Goal: Transaction & Acquisition: Purchase product/service

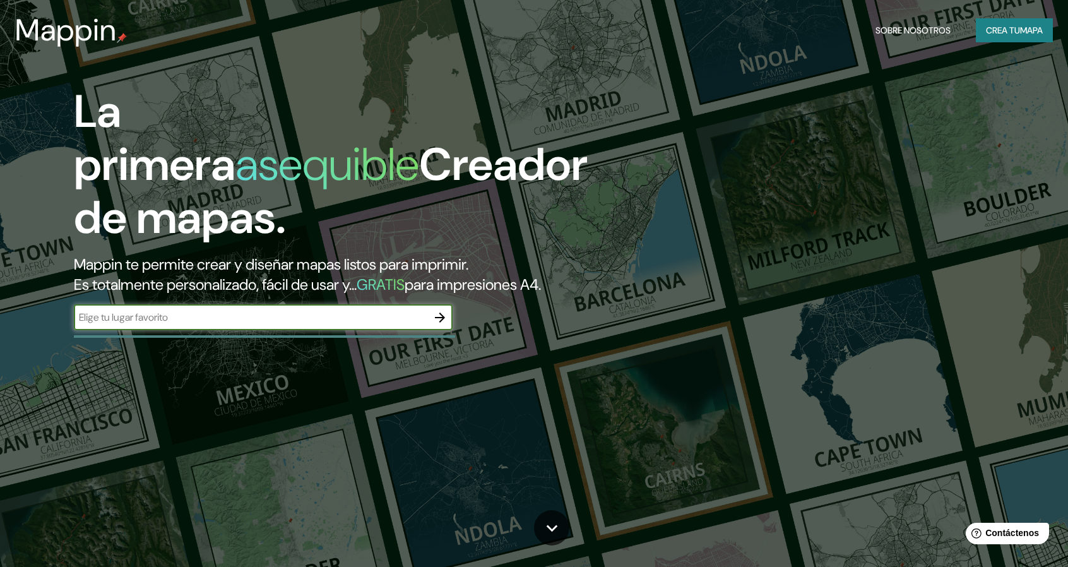
click at [345, 320] on input "text" at bounding box center [251, 317] width 354 height 15
type input "el porbenir"
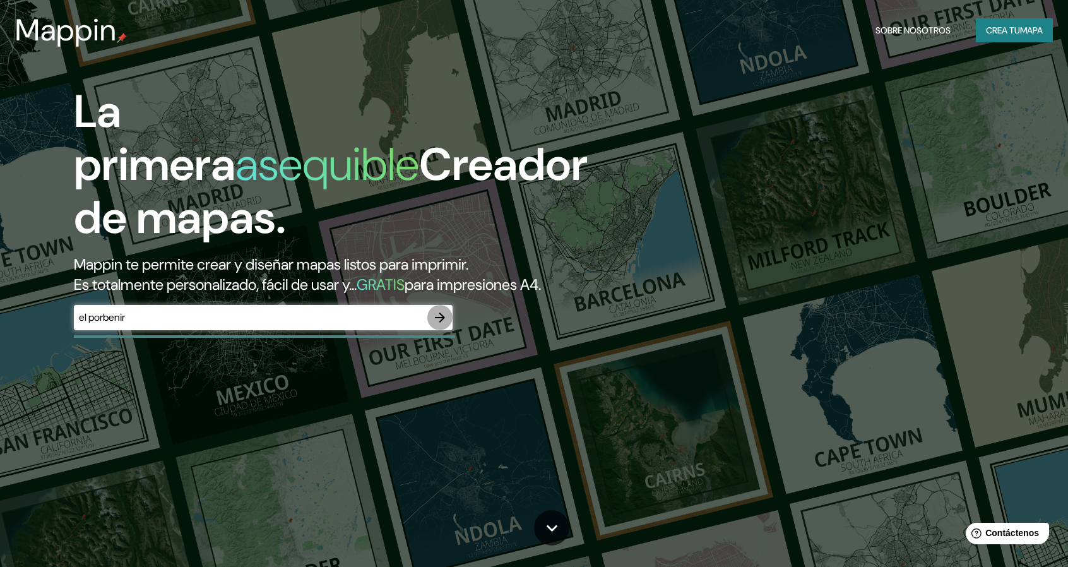
click at [446, 320] on icon "button" at bounding box center [439, 317] width 15 height 15
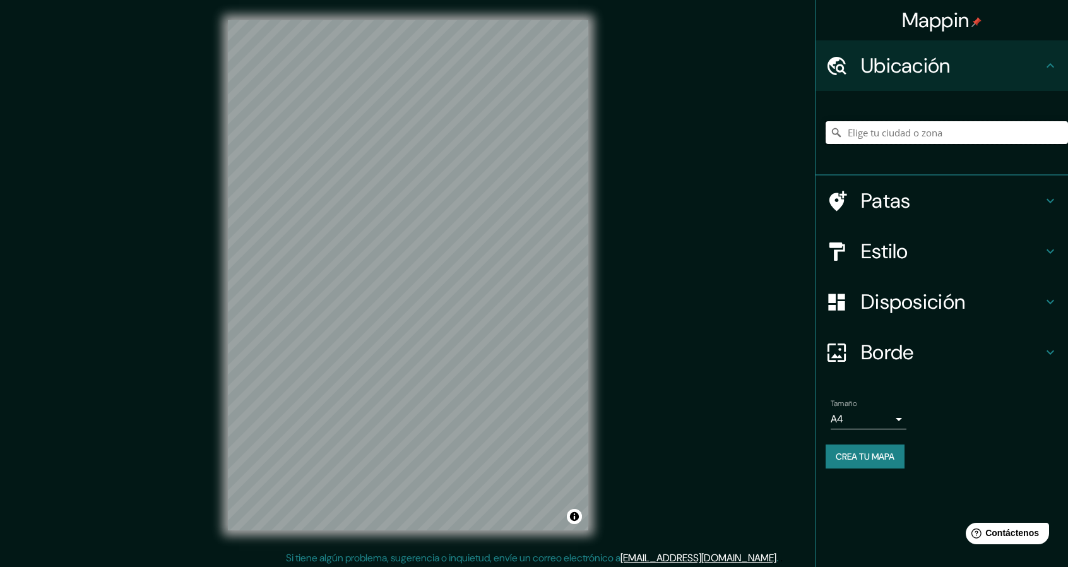
click at [867, 128] on input "Elige tu ciudad o zona" at bounding box center [947, 132] width 242 height 23
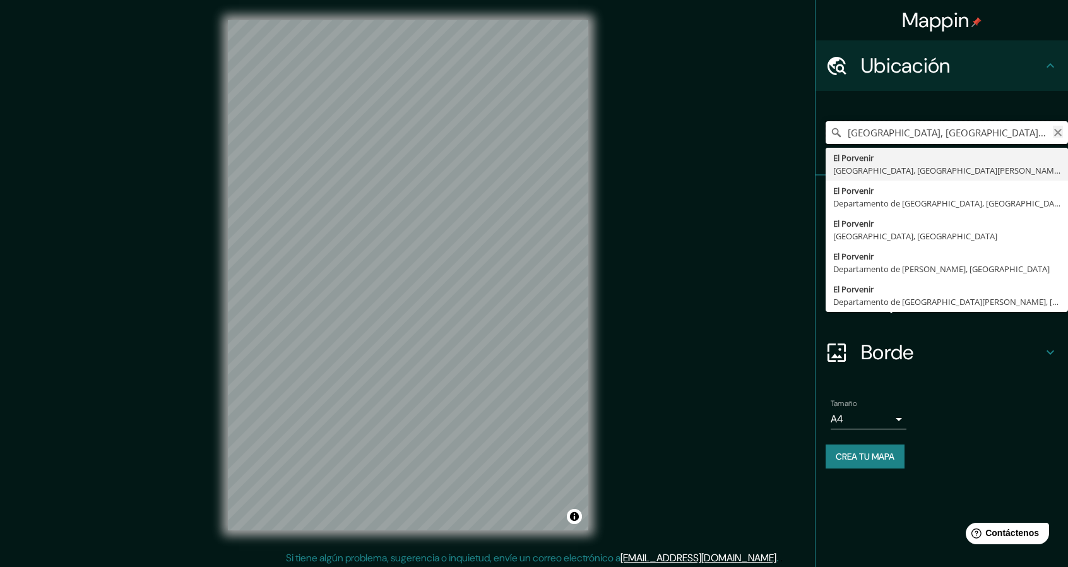
type input "[GEOGRAPHIC_DATA], [GEOGRAPHIC_DATA], [GEOGRAPHIC_DATA][PERSON_NAME], [GEOGRAPH…"
click at [1054, 132] on icon "Claro" at bounding box center [1058, 133] width 10 height 10
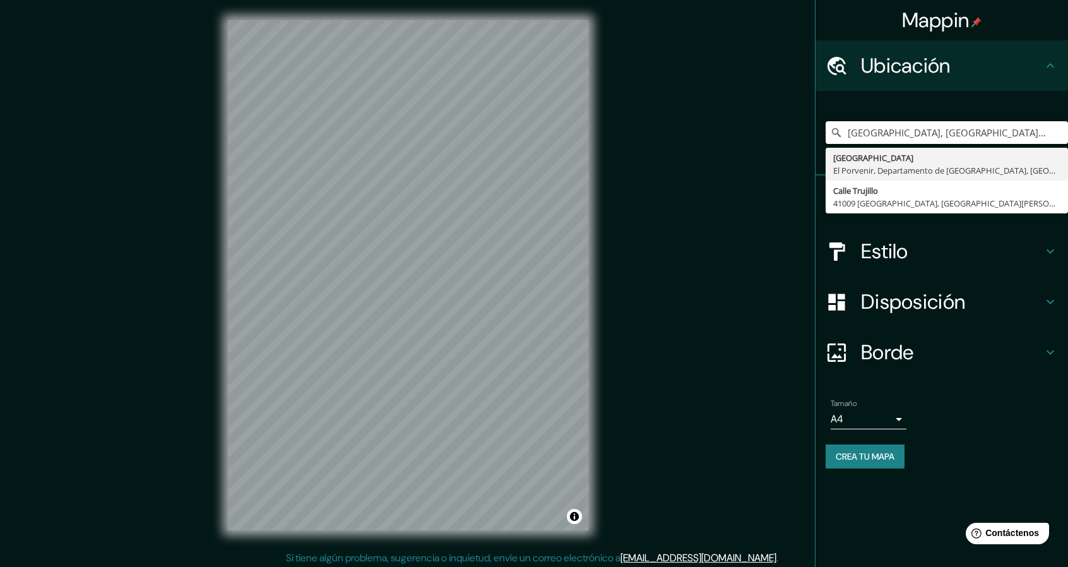
type input "[GEOGRAPHIC_DATA], [GEOGRAPHIC_DATA], [GEOGRAPHIC_DATA], [GEOGRAPHIC_DATA]"
click at [902, 266] on div "Estilo" at bounding box center [942, 251] width 253 height 51
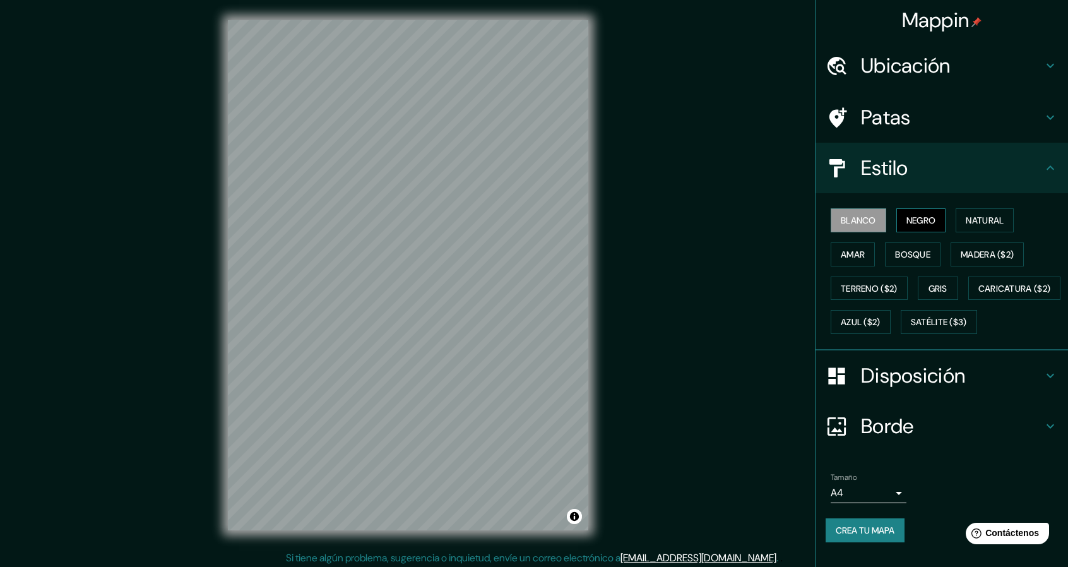
click at [907, 222] on font "Negro" at bounding box center [922, 220] width 30 height 11
click at [966, 217] on font "Natural" at bounding box center [985, 220] width 38 height 11
click at [841, 255] on font "Amar" at bounding box center [853, 254] width 24 height 11
click at [895, 253] on font "Bosque" at bounding box center [912, 254] width 35 height 11
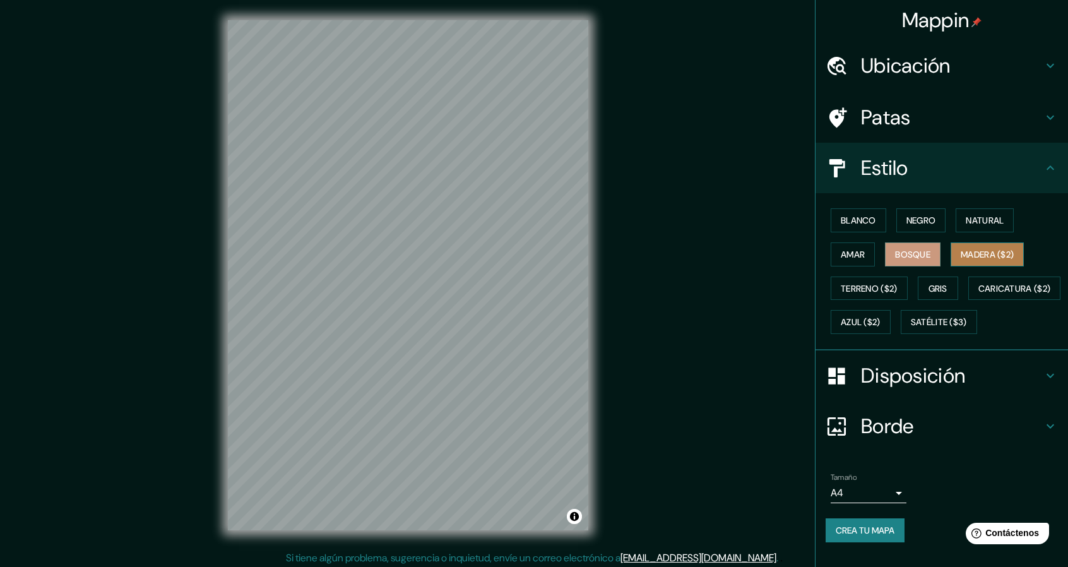
click at [968, 253] on font "Madera ($2)" at bounding box center [987, 254] width 53 height 11
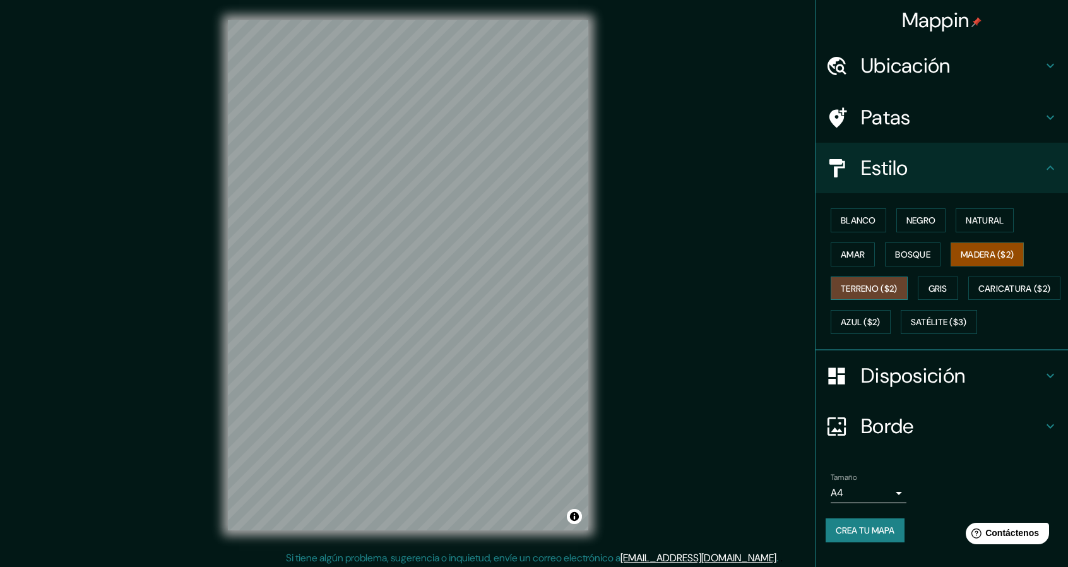
click at [843, 288] on font "Terreno ($2)" at bounding box center [869, 288] width 57 height 11
click at [936, 289] on font "Gris" at bounding box center [938, 288] width 19 height 11
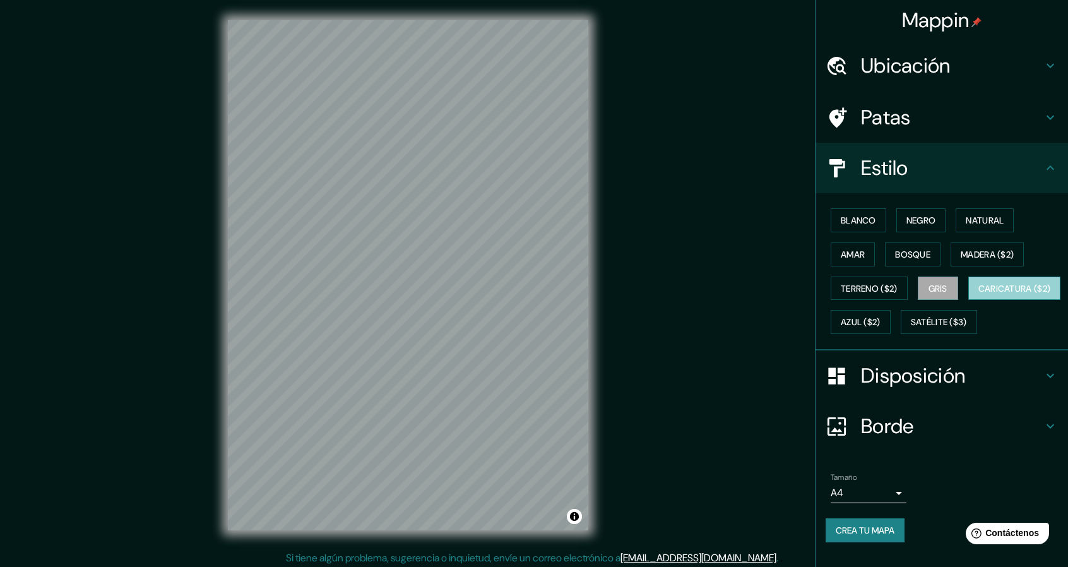
click at [979, 294] on font "Caricatura ($2)" at bounding box center [1015, 288] width 73 height 11
click at [881, 321] on font "Azul ($2)" at bounding box center [861, 322] width 40 height 11
click at [979, 297] on font "Caricatura ($2)" at bounding box center [1015, 288] width 73 height 16
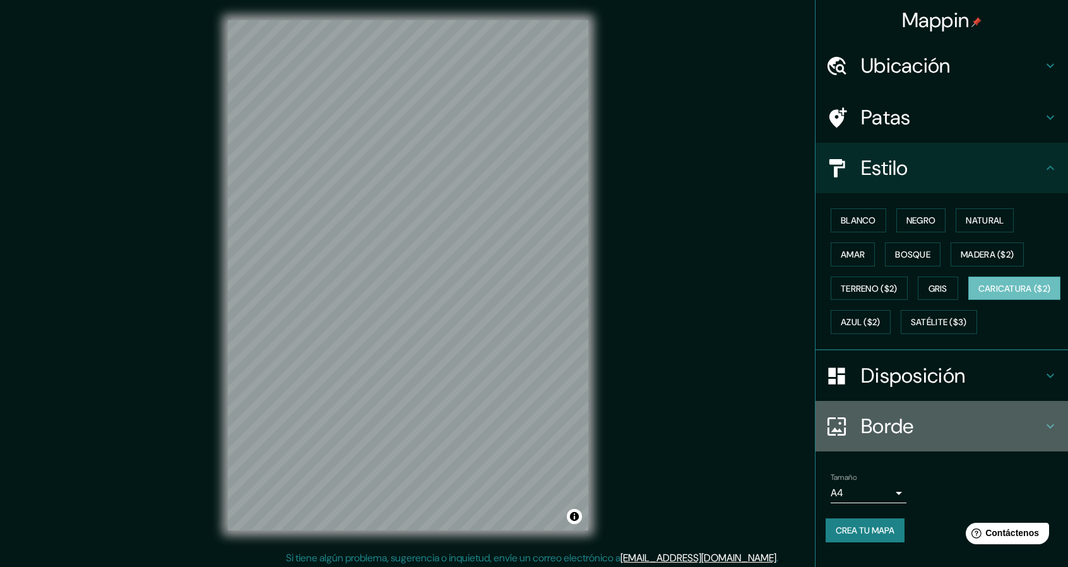
click at [838, 451] on div "Borde" at bounding box center [942, 426] width 253 height 51
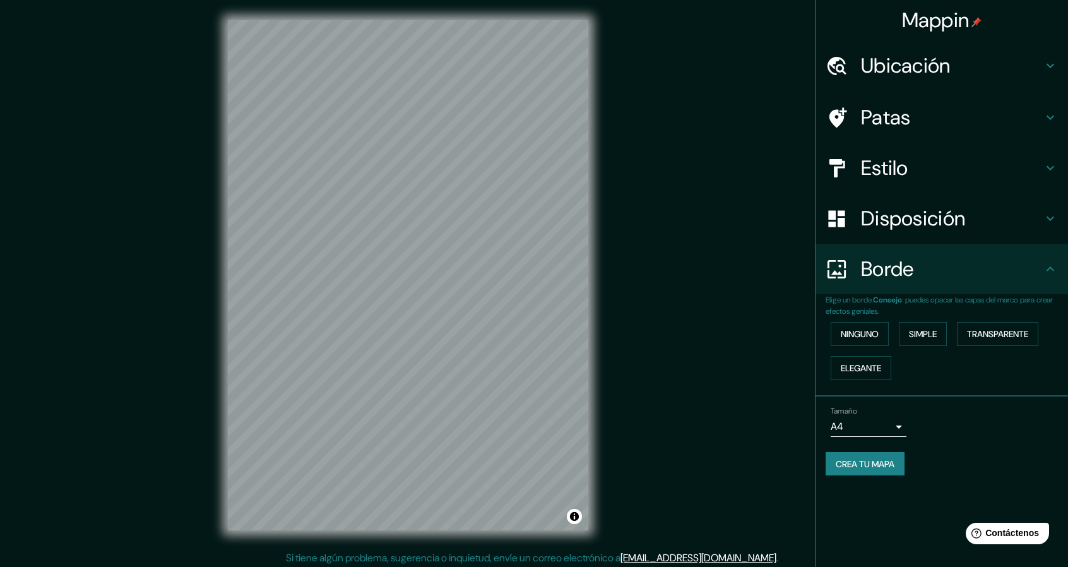
click at [861, 321] on div "Ninguno Simple Transparente Elegante" at bounding box center [947, 351] width 242 height 68
click at [927, 329] on font "Simple" at bounding box center [923, 333] width 28 height 11
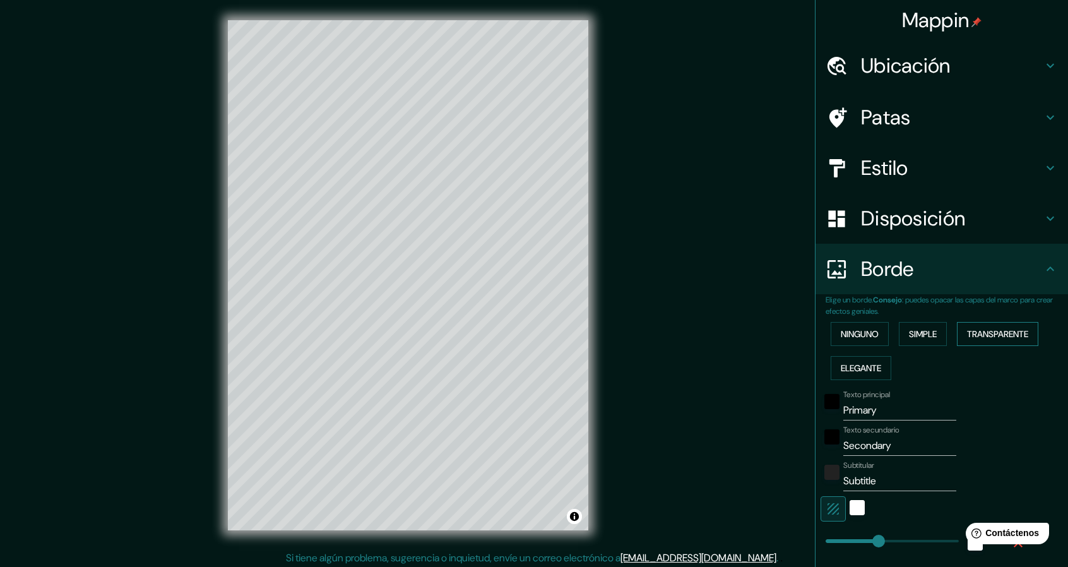
click at [981, 336] on font "Transparente" at bounding box center [997, 333] width 61 height 11
drag, startPoint x: 864, startPoint y: 366, endPoint x: 870, endPoint y: 354, distance: 14.1
click at [864, 366] on font "Elegante" at bounding box center [861, 367] width 40 height 11
click at [847, 331] on font "Ninguno" at bounding box center [860, 333] width 38 height 11
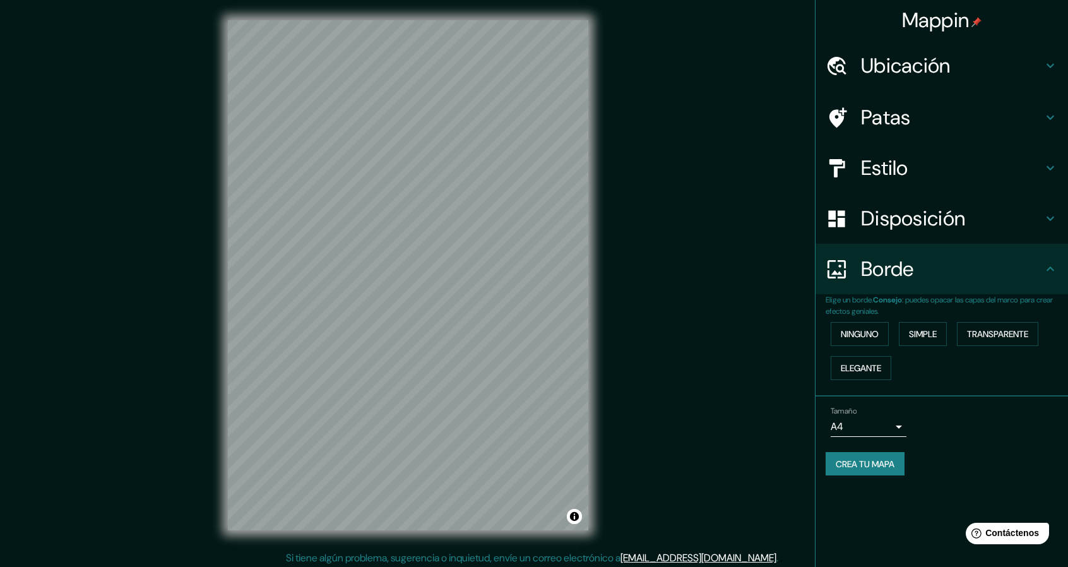
click at [902, 169] on font "Estilo" at bounding box center [884, 168] width 47 height 27
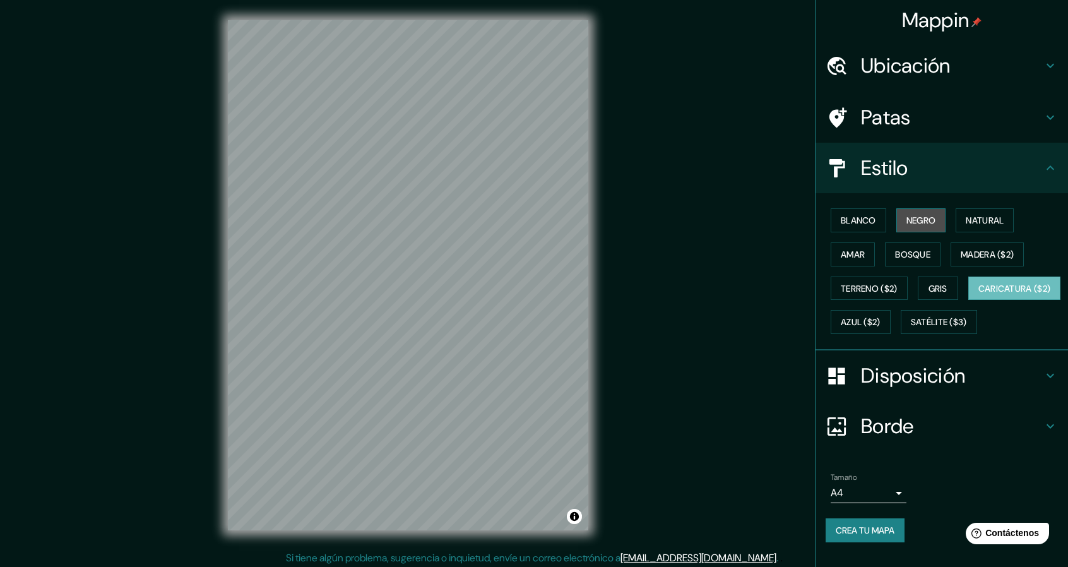
click at [916, 225] on font "Negro" at bounding box center [922, 220] width 30 height 11
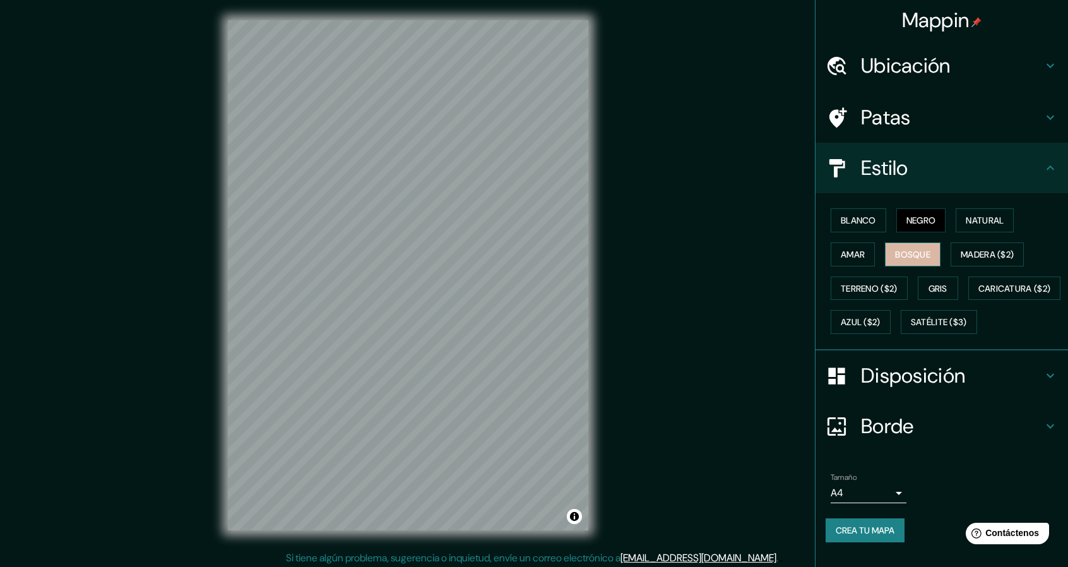
click at [908, 254] on font "Bosque" at bounding box center [912, 254] width 35 height 11
click at [841, 253] on font "Amar" at bounding box center [853, 254] width 24 height 11
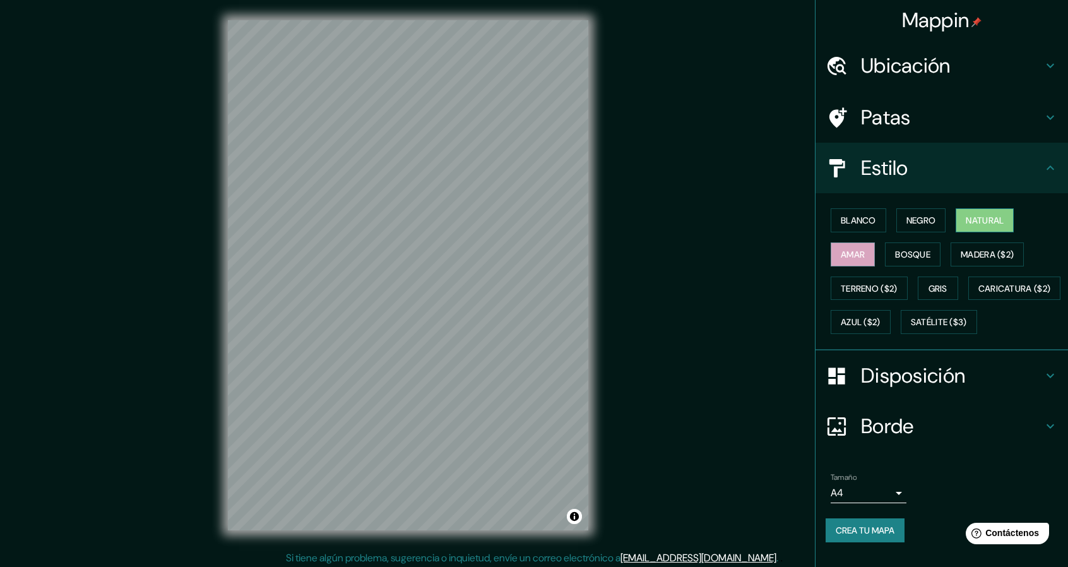
click at [966, 216] on font "Natural" at bounding box center [985, 220] width 38 height 11
click at [883, 285] on font "Terreno ($2)" at bounding box center [869, 288] width 57 height 11
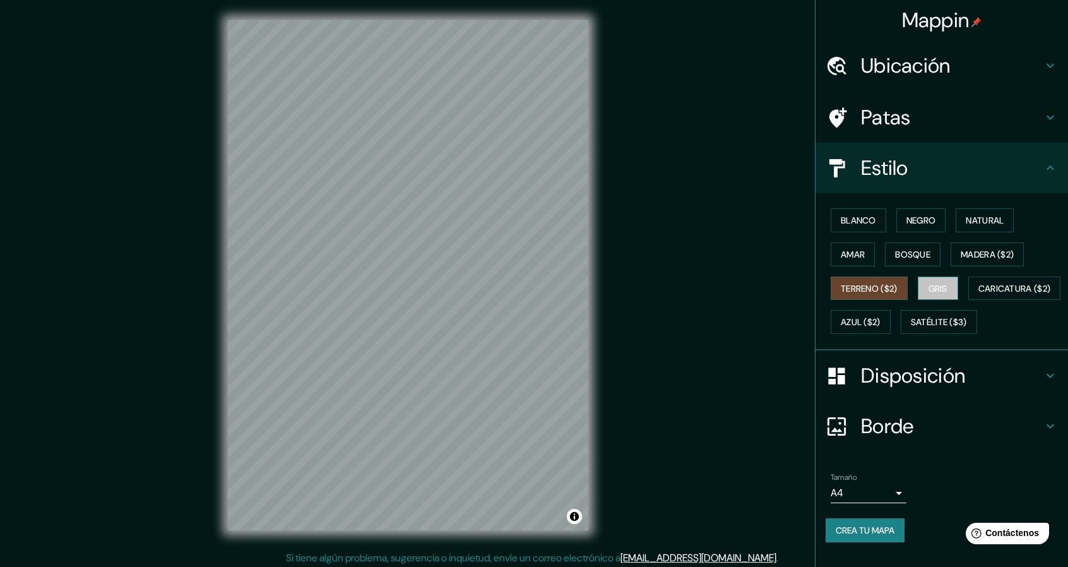
click at [929, 285] on font "Gris" at bounding box center [938, 288] width 19 height 11
click at [850, 73] on div at bounding box center [843, 66] width 35 height 22
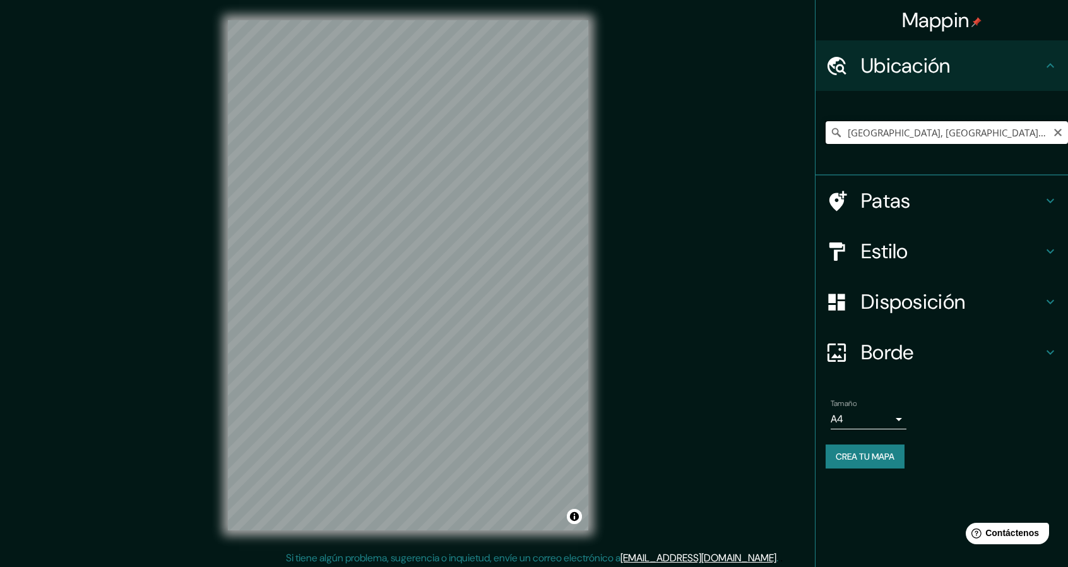
click at [857, 133] on input "[GEOGRAPHIC_DATA], [GEOGRAPHIC_DATA], [GEOGRAPHIC_DATA], [GEOGRAPHIC_DATA]" at bounding box center [947, 132] width 242 height 23
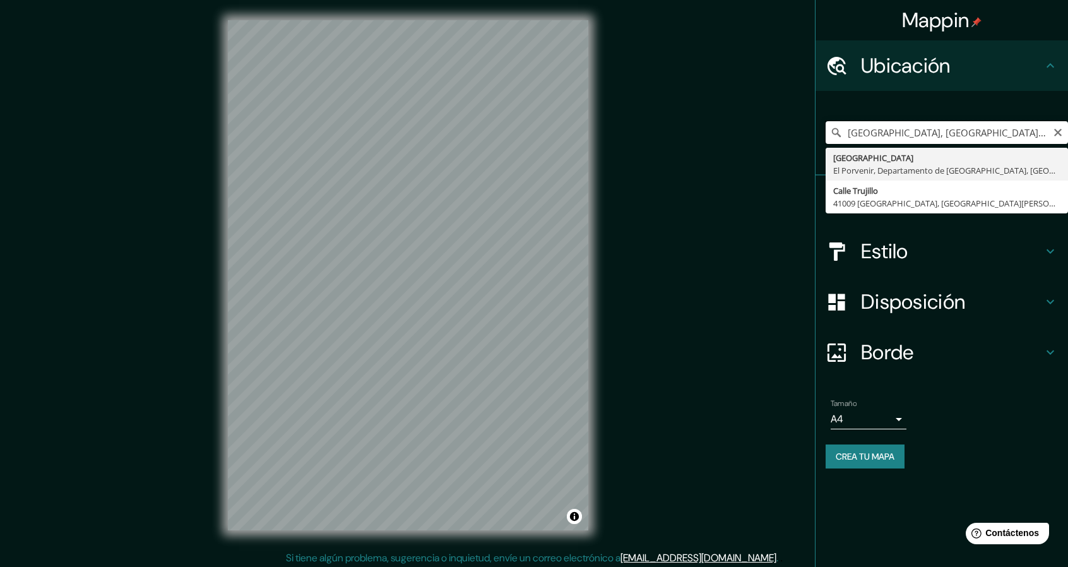
scroll to position [0, 4]
drag, startPoint x: 1047, startPoint y: 131, endPoint x: 926, endPoint y: 122, distance: 121.6
click at [926, 122] on input "[GEOGRAPHIC_DATA], [GEOGRAPHIC_DATA], [GEOGRAPHIC_DATA], [GEOGRAPHIC_DATA]" at bounding box center [947, 132] width 242 height 23
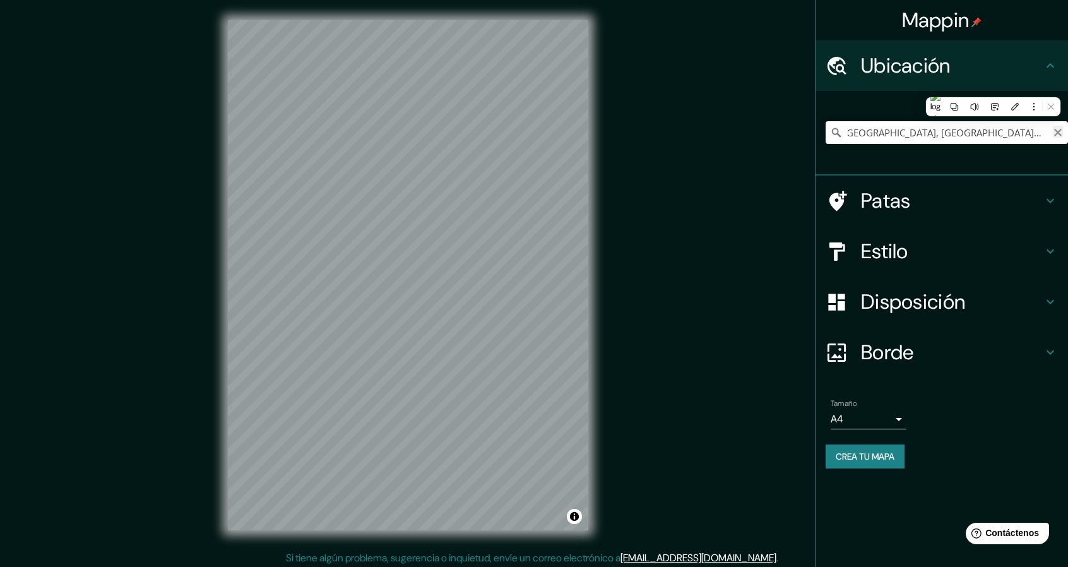
scroll to position [0, 0]
click at [1058, 135] on icon "Claro" at bounding box center [1058, 133] width 10 height 10
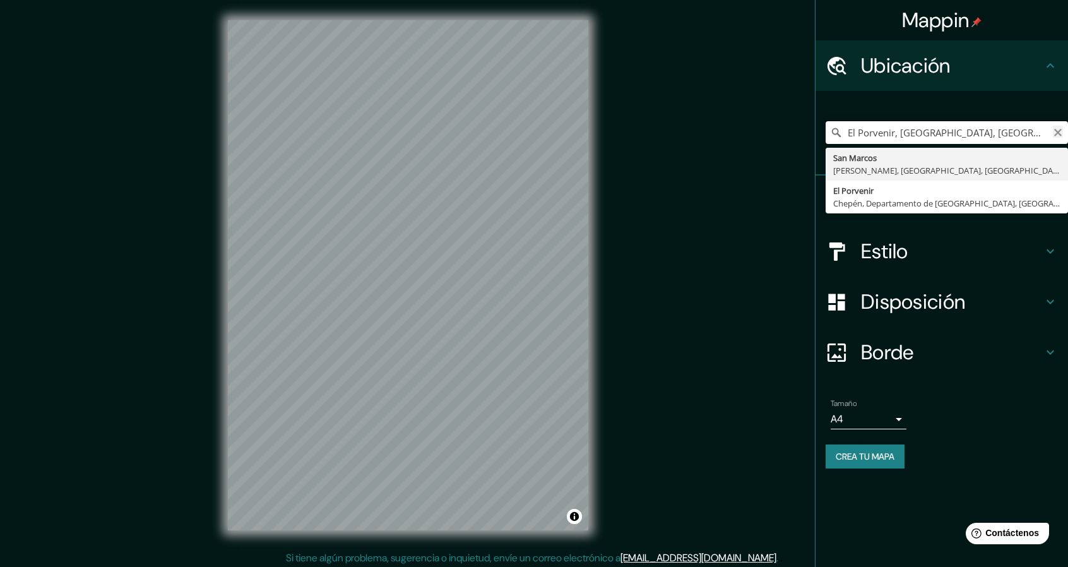
type input "El Porvenir, [GEOGRAPHIC_DATA], [GEOGRAPHIC_DATA], [GEOGRAPHIC_DATA]"
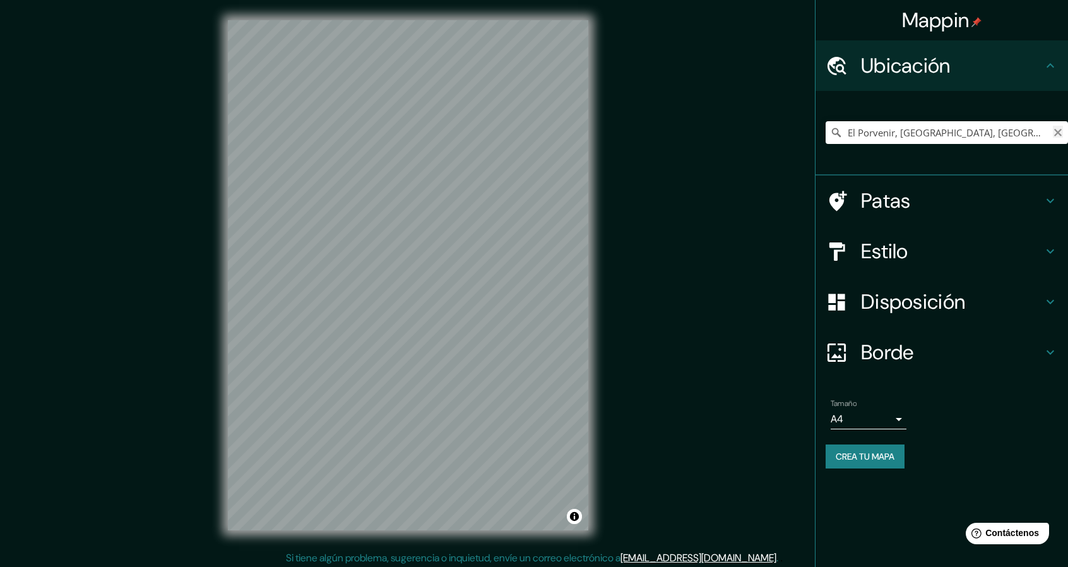
click at [1058, 131] on icon "Claro" at bounding box center [1058, 133] width 8 height 8
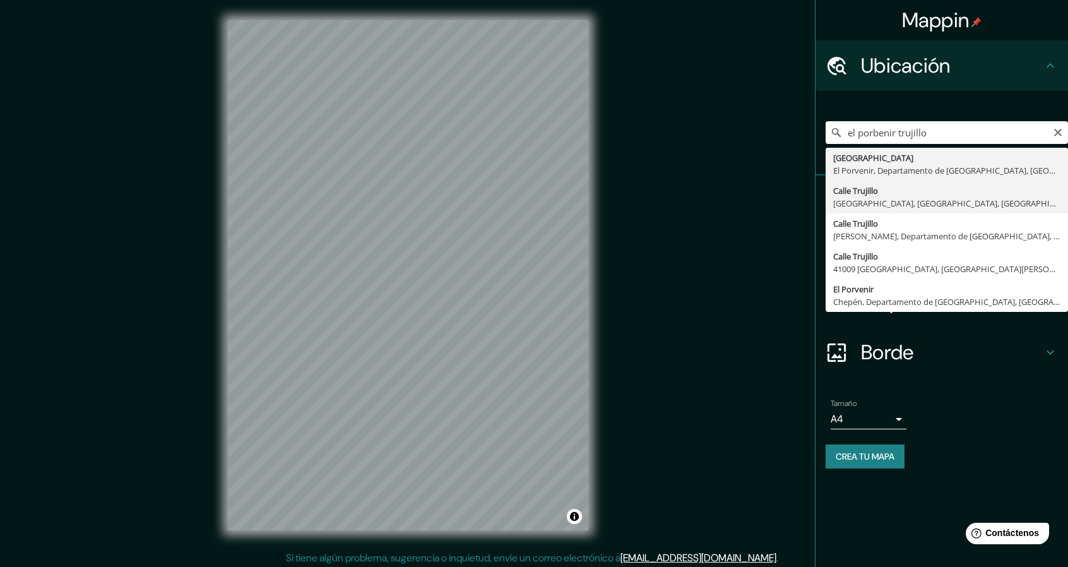
type input "[GEOGRAPHIC_DATA], [GEOGRAPHIC_DATA], [GEOGRAPHIC_DATA], [GEOGRAPHIC_DATA]"
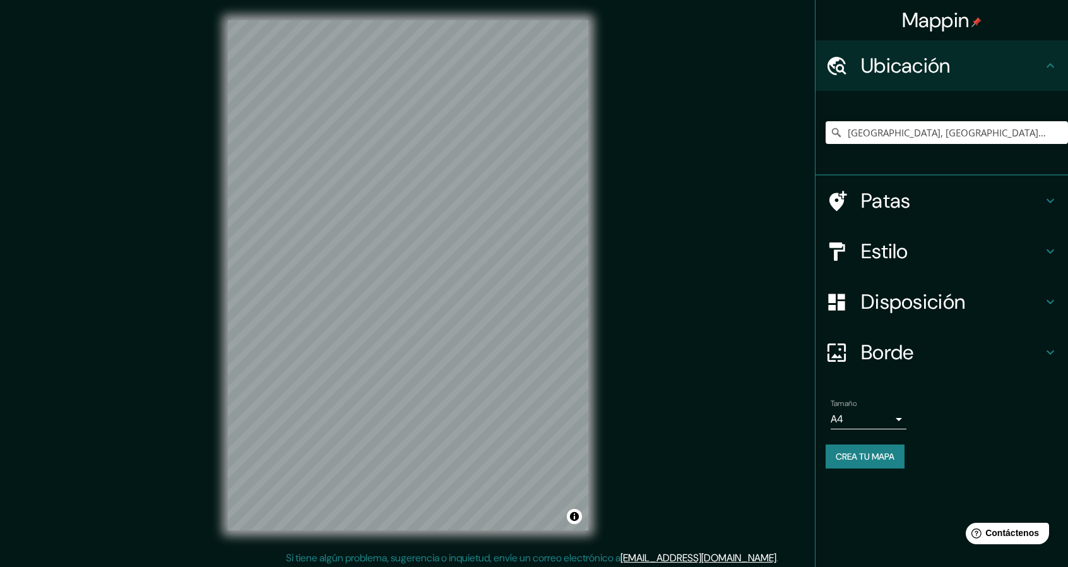
click at [880, 198] on font "Patas" at bounding box center [886, 201] width 50 height 27
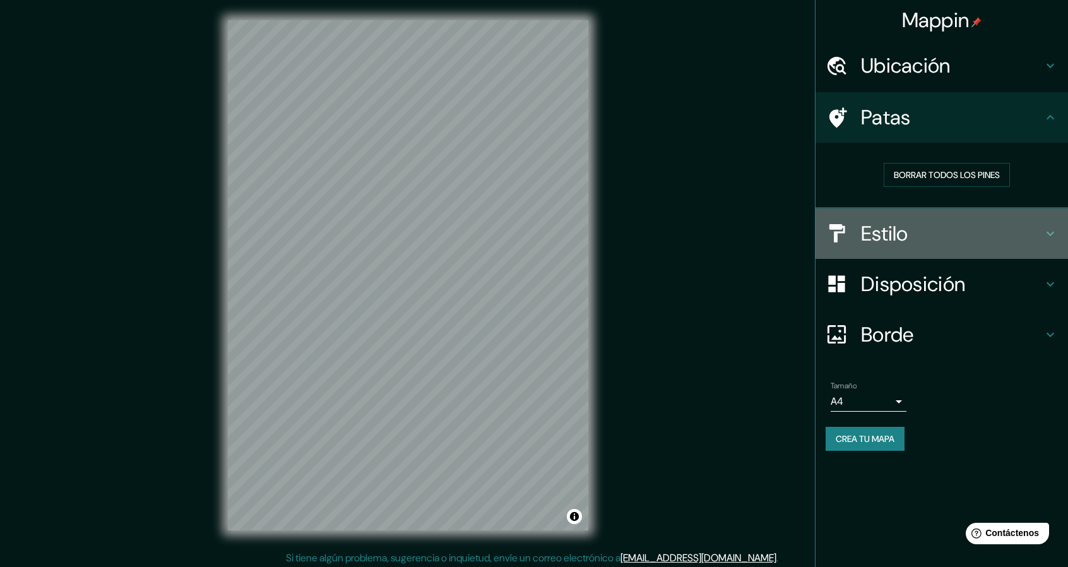
click at [876, 225] on font "Estilo" at bounding box center [884, 233] width 47 height 27
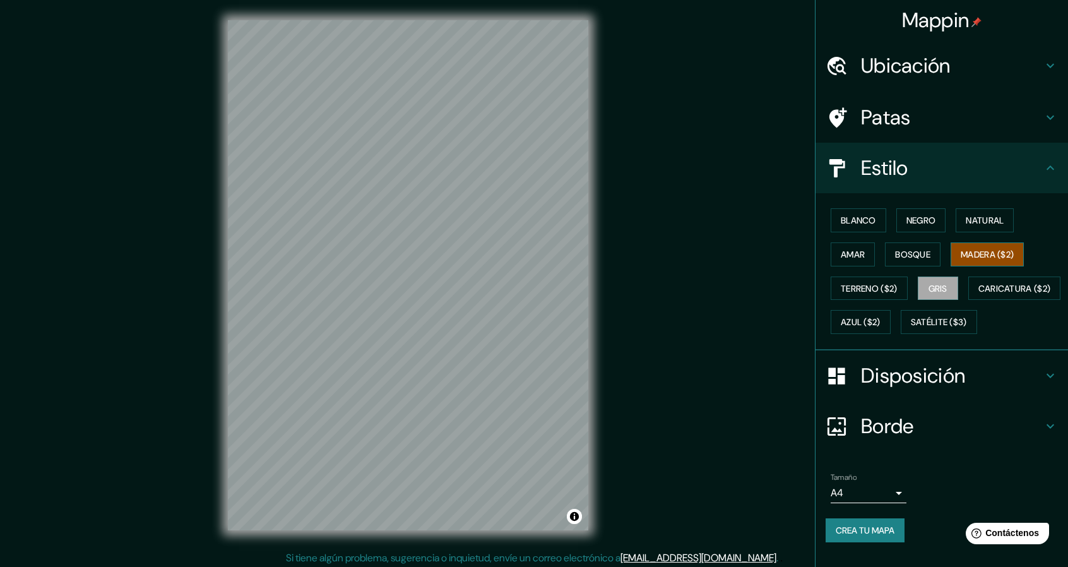
click at [968, 246] on font "Madera ($2)" at bounding box center [987, 254] width 53 height 16
click at [918, 253] on font "Bosque" at bounding box center [912, 254] width 35 height 11
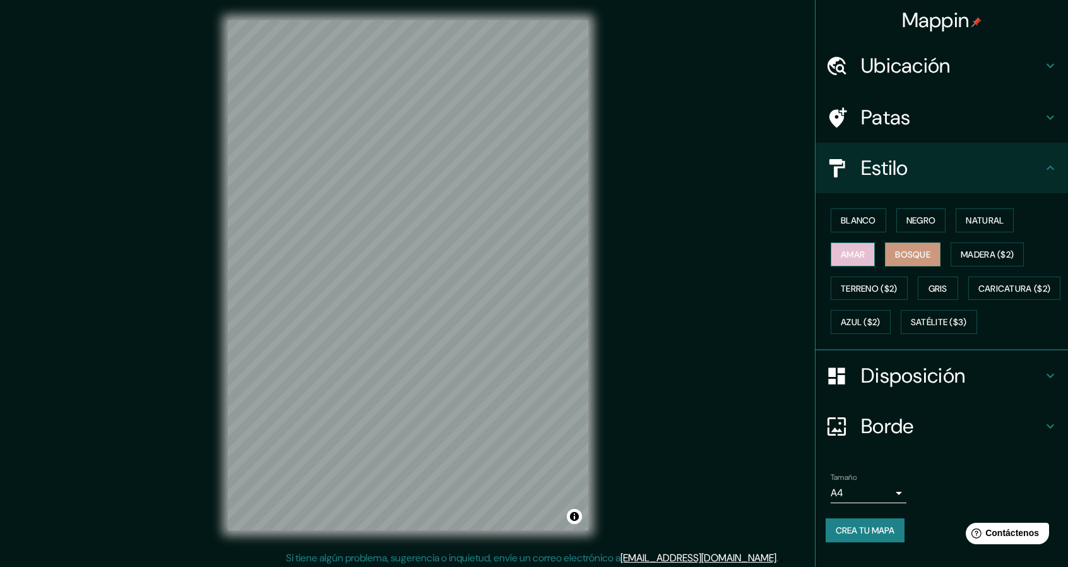
click at [853, 253] on font "Amar" at bounding box center [853, 254] width 24 height 11
click at [907, 223] on font "Negro" at bounding box center [922, 220] width 30 height 11
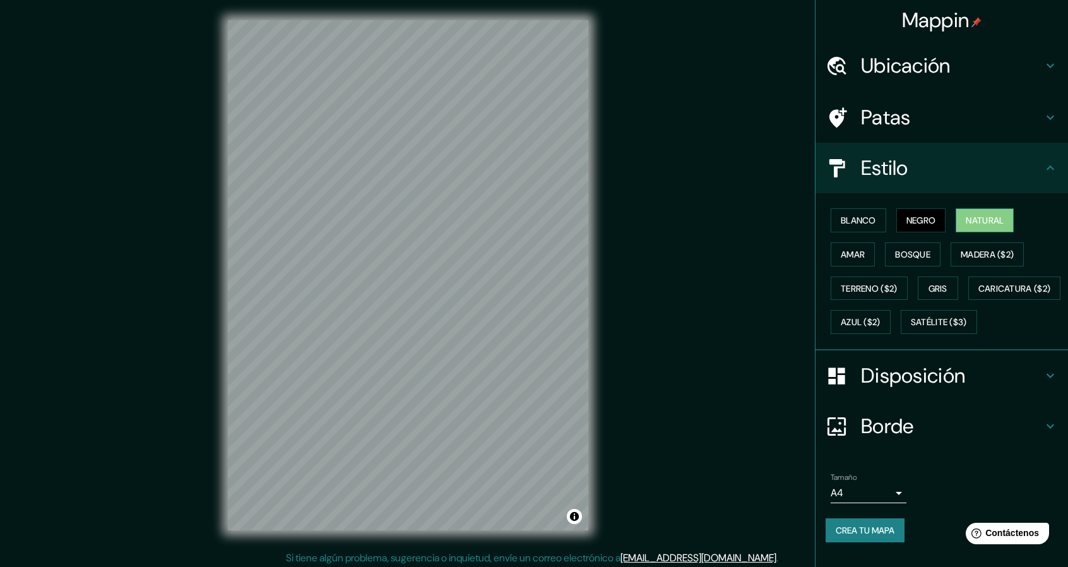
click at [956, 222] on button "Natural" at bounding box center [985, 220] width 58 height 24
click at [843, 220] on font "Blanco" at bounding box center [858, 220] width 35 height 11
